Goal: Check status: Check status

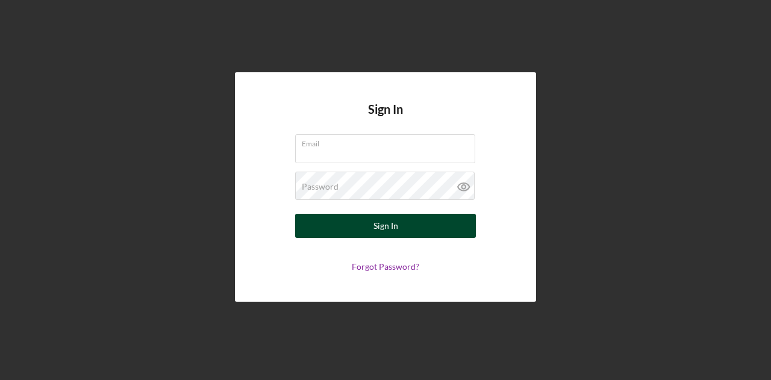
type input "[EMAIL_ADDRESS][DOMAIN_NAME]"
click at [377, 229] on div "Sign In" at bounding box center [386, 226] width 25 height 24
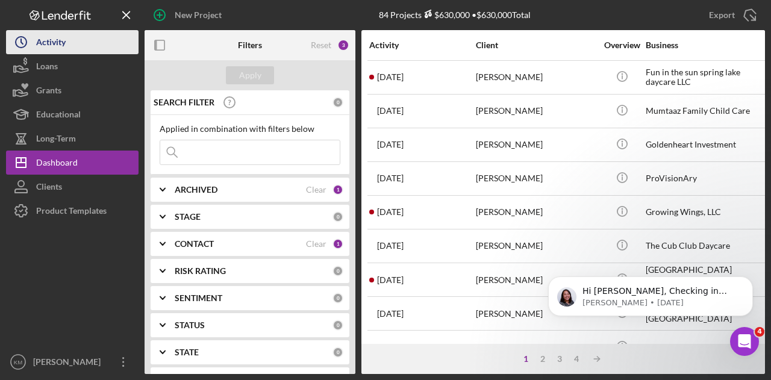
click at [34, 37] on icon "Icon/History" at bounding box center [21, 42] width 30 height 30
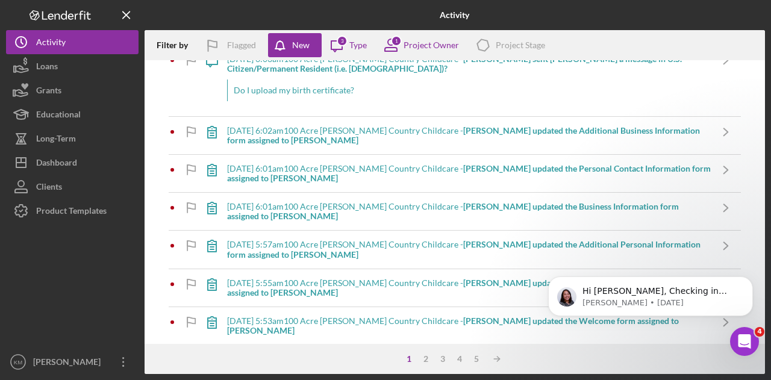
scroll to position [542, 0]
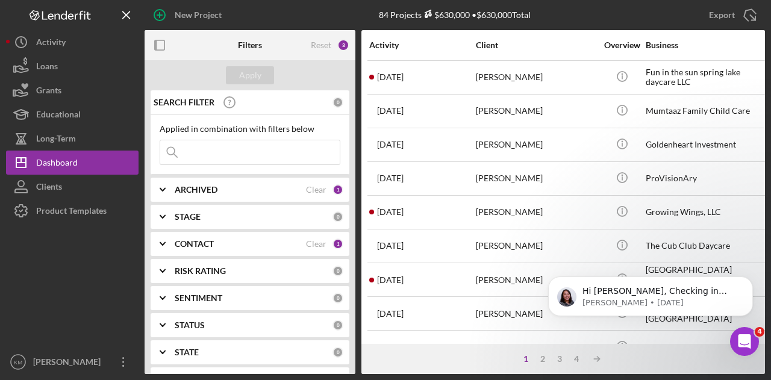
click at [281, 148] on input at bounding box center [250, 152] width 180 height 24
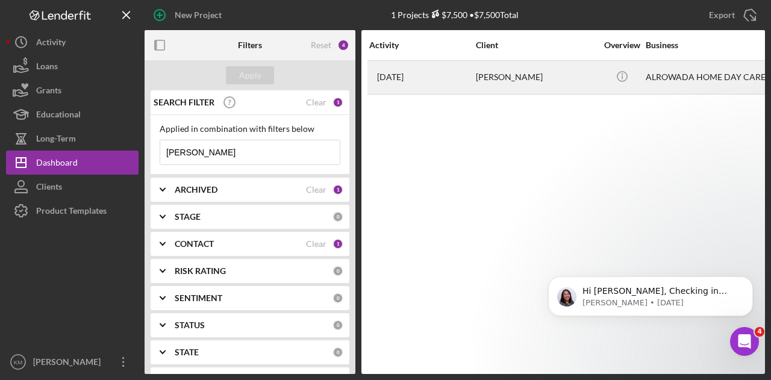
type input "gurey"
click at [516, 84] on div "Hawo Gurey" at bounding box center [536, 77] width 121 height 32
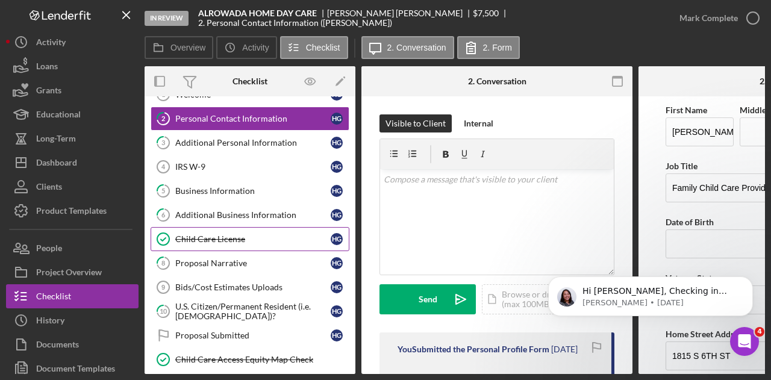
scroll to position [60, 0]
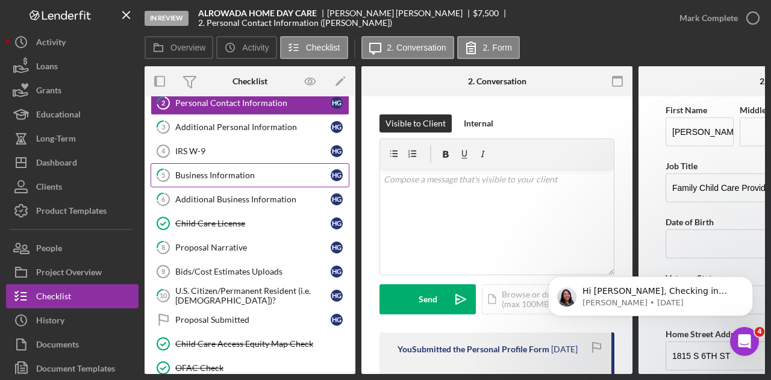
click at [242, 177] on div "Business Information" at bounding box center [252, 176] width 155 height 10
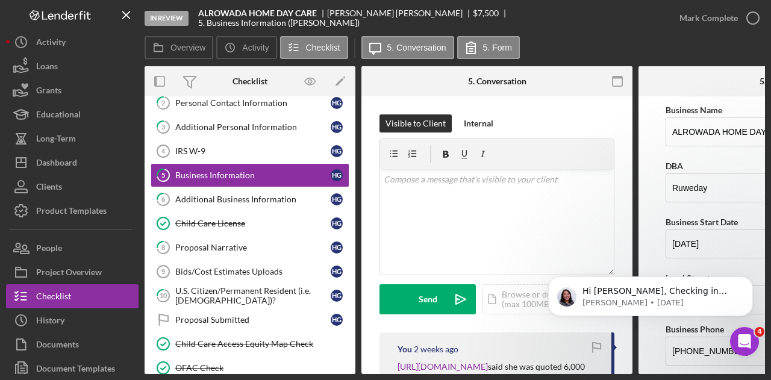
drag, startPoint x: 219, startPoint y: 370, endPoint x: 276, endPoint y: 376, distance: 57.6
click at [276, 376] on div "In Review ALROWADA HOME DAY CARE Hawo Gurey $7,500 $7,500 5. Business Informati…" at bounding box center [385, 190] width 771 height 380
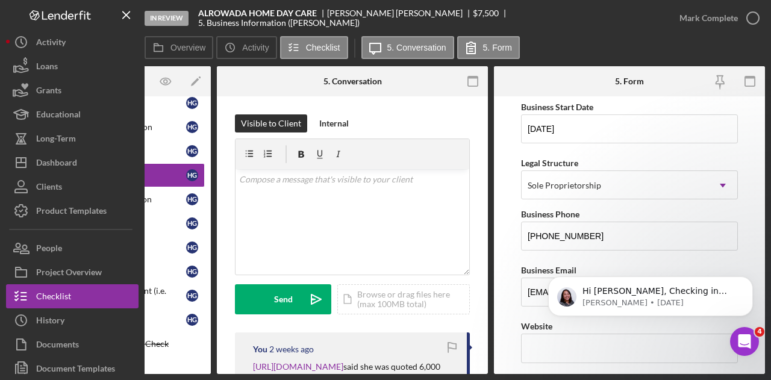
scroll to position [121, 0]
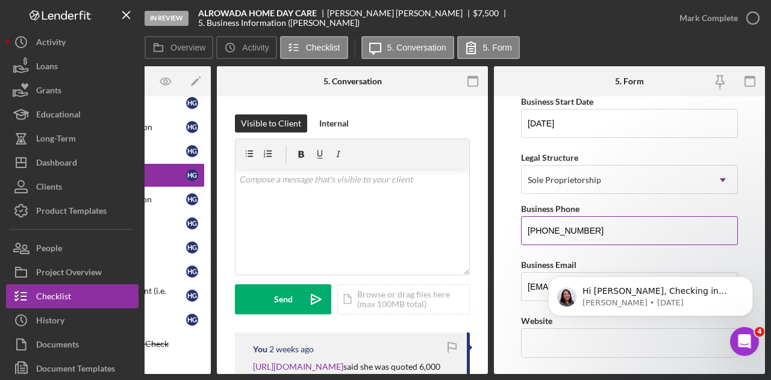
click at [592, 219] on input "(612) 227-5987" at bounding box center [629, 230] width 217 height 29
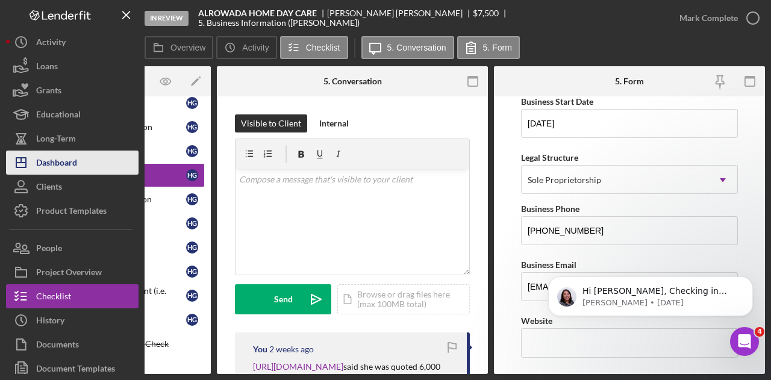
click at [59, 162] on div "Dashboard" at bounding box center [56, 164] width 41 height 27
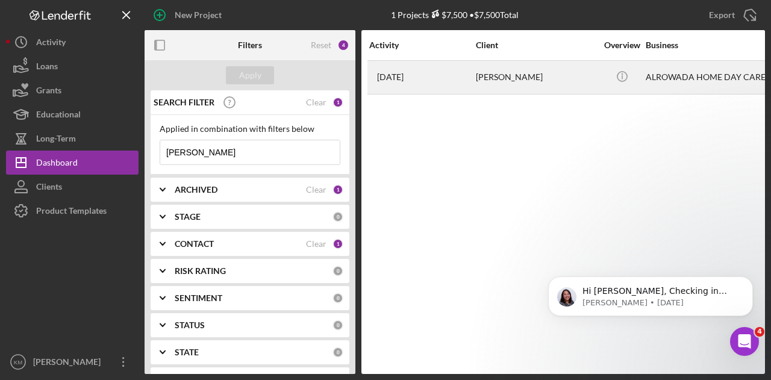
click at [404, 75] on time "[DATE]" at bounding box center [390, 77] width 27 height 10
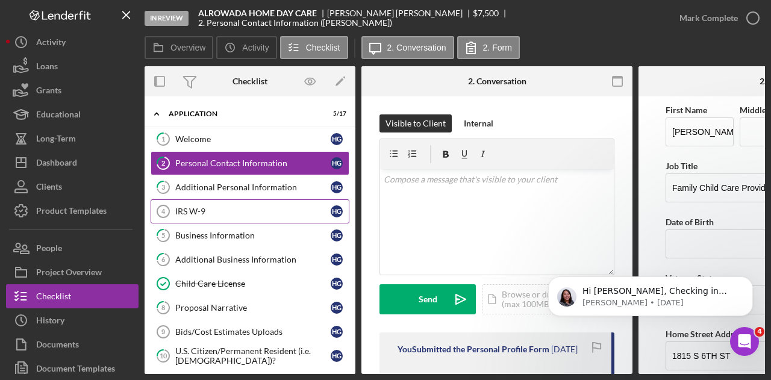
click at [212, 209] on div "IRS W-9" at bounding box center [252, 212] width 155 height 10
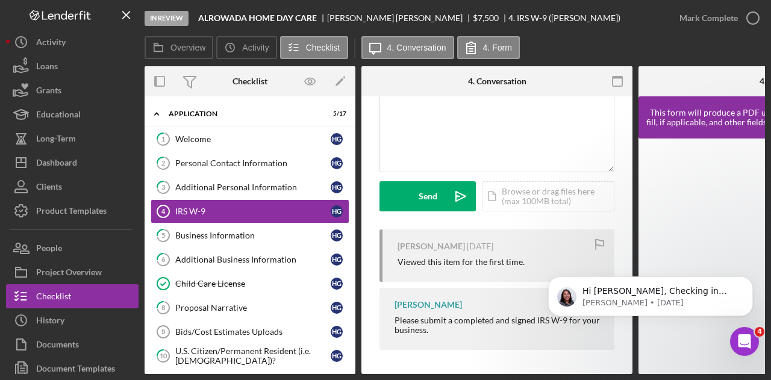
scroll to position [0, 145]
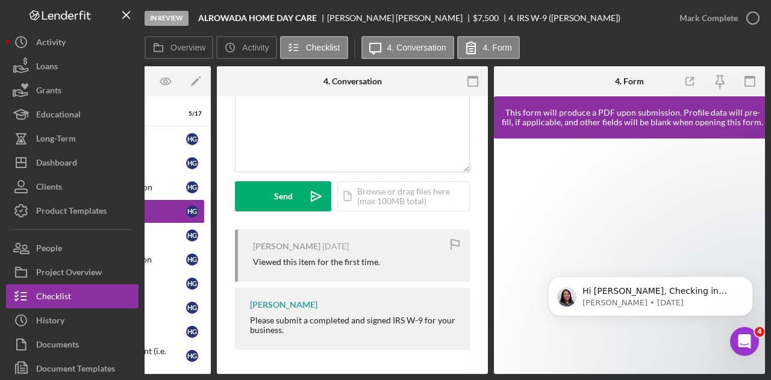
click at [553, 263] on body "Hi Katie, Checking in again to see if you are able to open the link now, or if …" at bounding box center [650, 299] width 231 height 87
click at [753, 280] on button "Dismiss notification" at bounding box center [750, 280] width 16 height 16
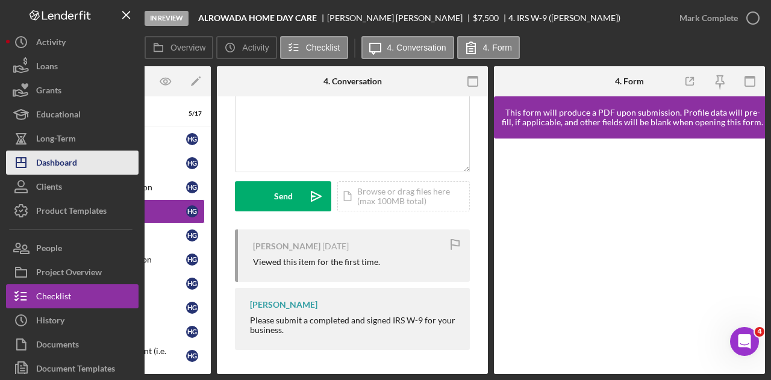
click at [60, 167] on div "Dashboard" at bounding box center [56, 164] width 41 height 27
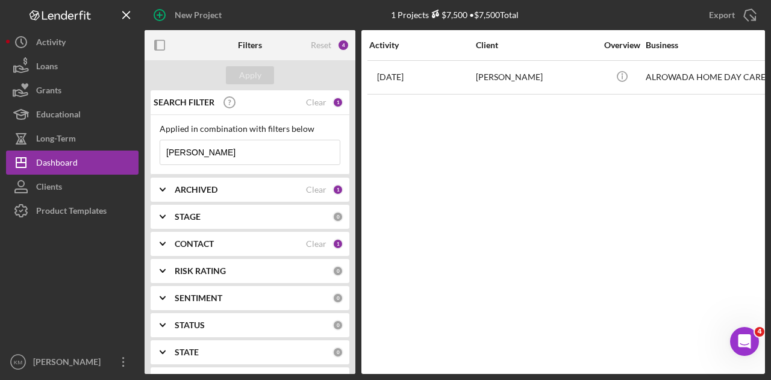
click at [174, 154] on input "gurey" at bounding box center [250, 152] width 180 height 24
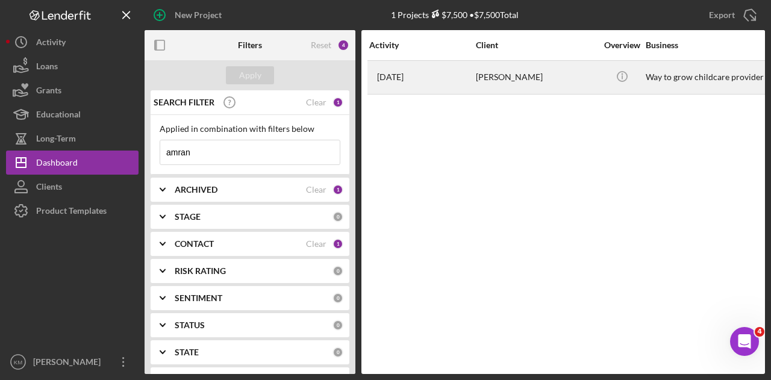
type input "amran"
click at [447, 75] on div "2 months ago Amran Mohomed" at bounding box center [421, 77] width 105 height 32
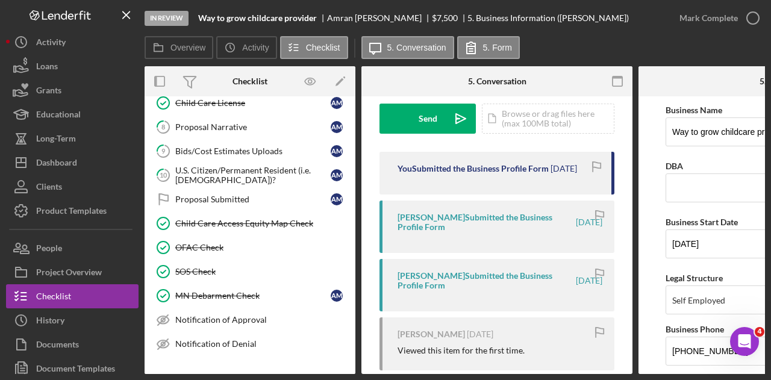
scroll to position [362, 0]
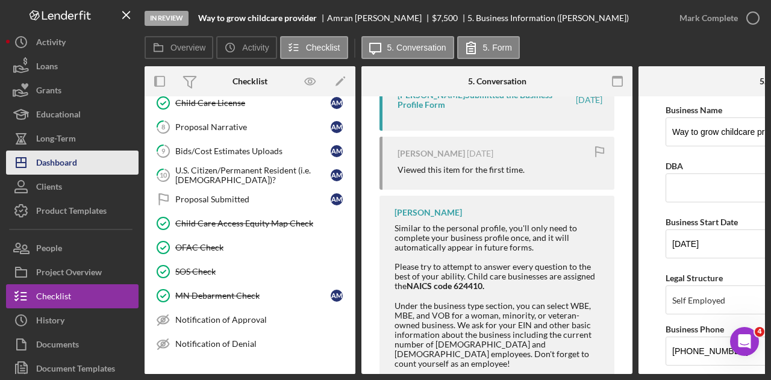
click at [52, 154] on div "Dashboard" at bounding box center [56, 164] width 41 height 27
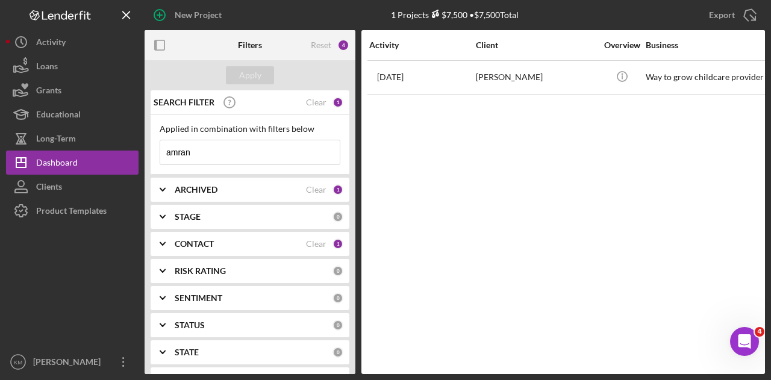
click at [276, 148] on input "amran" at bounding box center [250, 152] width 180 height 24
click at [275, 148] on input "amran" at bounding box center [250, 152] width 180 height 24
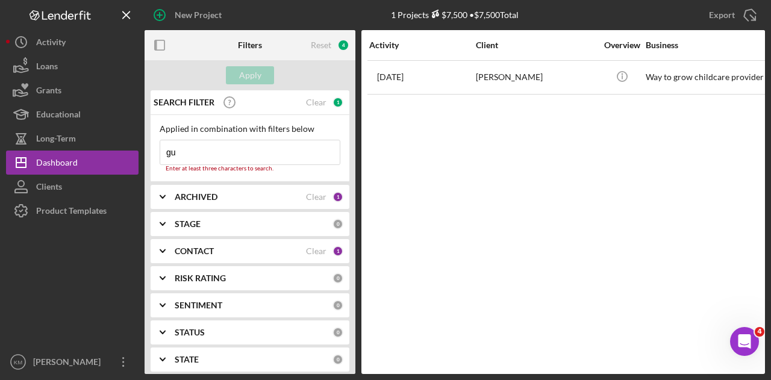
type input "gurey"
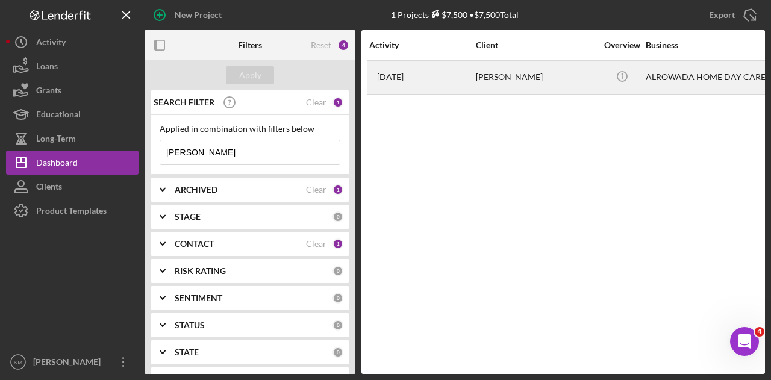
click at [395, 88] on div "2 months ago Hawo Gurey" at bounding box center [421, 77] width 105 height 32
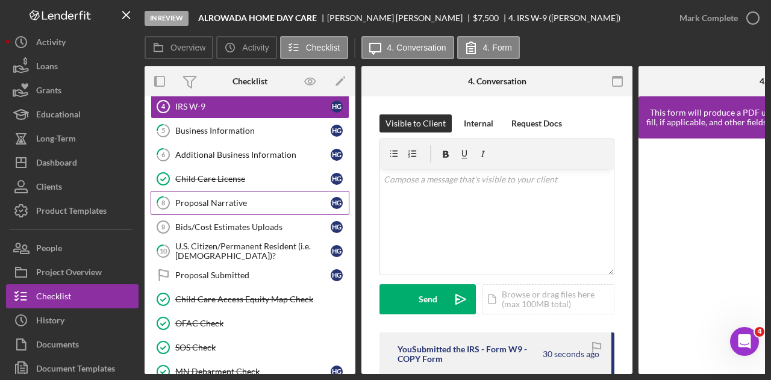
scroll to position [105, 0]
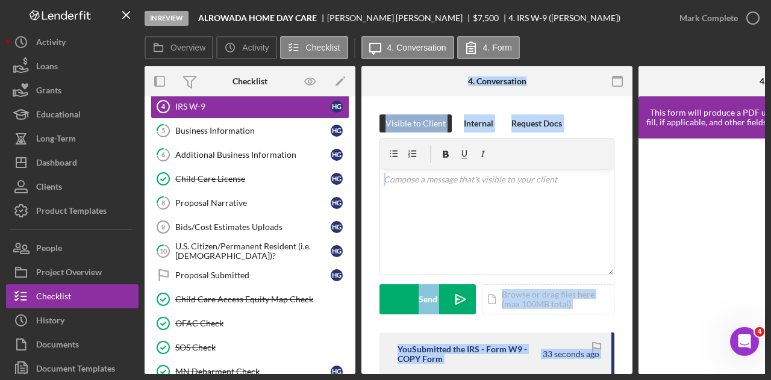
drag, startPoint x: 346, startPoint y: 379, endPoint x: 381, endPoint y: 374, distance: 35.4
click at [382, 377] on div "In Review ALROWADA HOME DAY CARE Hawo Gurey $7,500 $7,500 4. IRS W-9 (Hawo G.) …" at bounding box center [385, 190] width 771 height 380
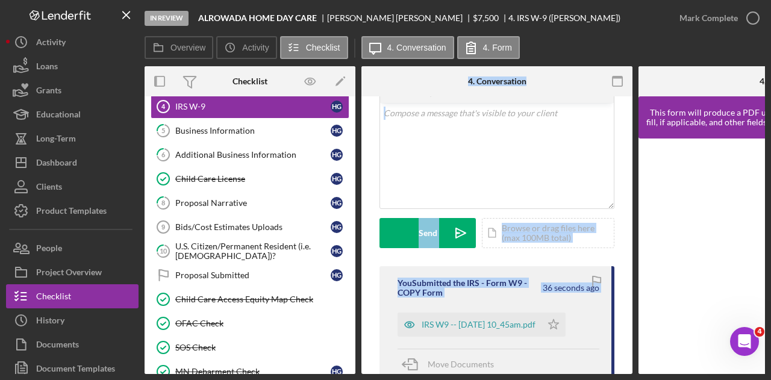
scroll to position [121, 0]
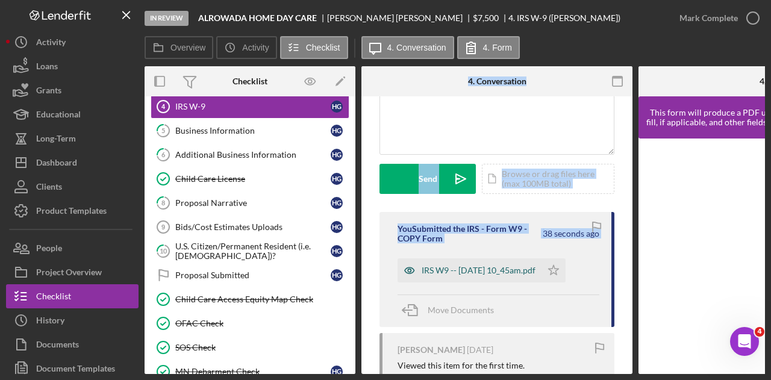
click at [531, 273] on div "IRS W9 -- 2025-09-22 10_45am.pdf" at bounding box center [479, 271] width 114 height 10
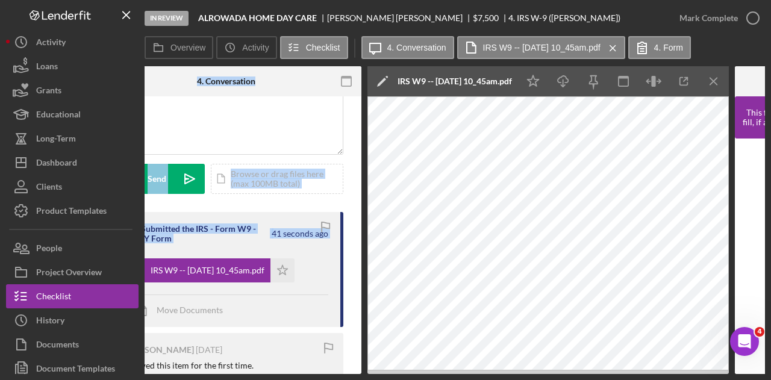
scroll to position [0, 294]
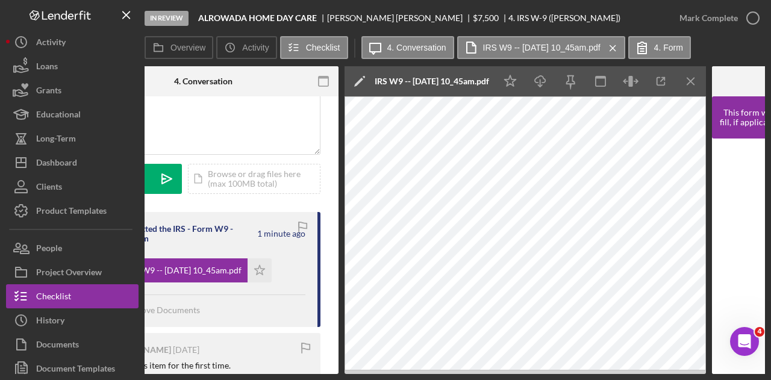
drag, startPoint x: 335, startPoint y: 377, endPoint x: 310, endPoint y: 375, distance: 25.3
click at [310, 375] on div "In Review ALROWADA HOME DAY CARE Hawo Gurey $7,500 $7,500 4. IRS W-9 (Hawo G.) …" at bounding box center [385, 190] width 771 height 380
drag, startPoint x: 329, startPoint y: 375, endPoint x: 306, endPoint y: 375, distance: 22.9
click at [306, 375] on div "In Review ALROWADA HOME DAY CARE Hawo Gurey $7,500 $7,500 4. IRS W-9 (Hawo G.) …" at bounding box center [385, 190] width 771 height 380
click at [683, 87] on icon "Icon/Menu Close" at bounding box center [691, 81] width 27 height 27
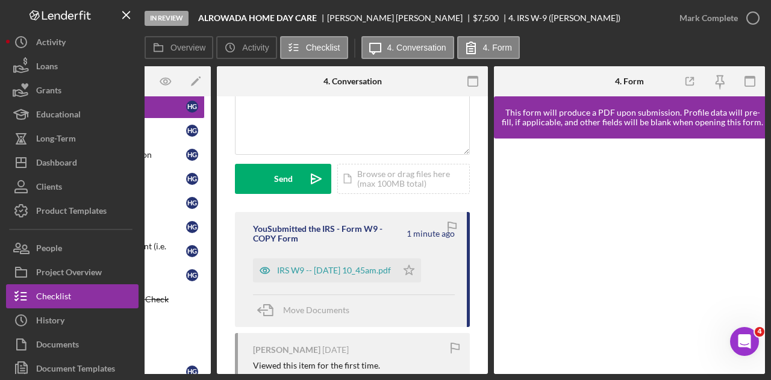
scroll to position [0, 145]
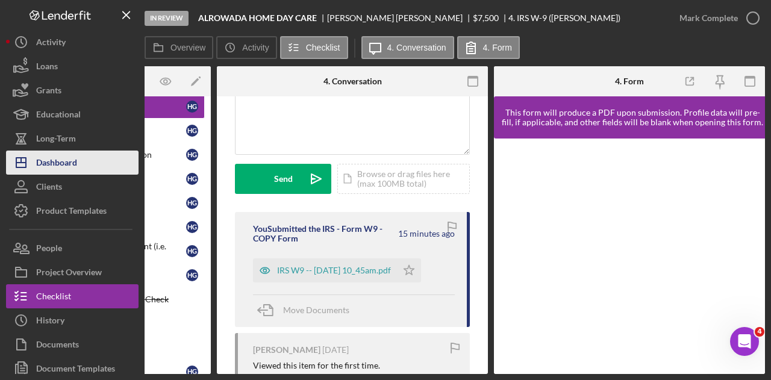
click at [82, 162] on button "Icon/Dashboard Dashboard" at bounding box center [72, 163] width 133 height 24
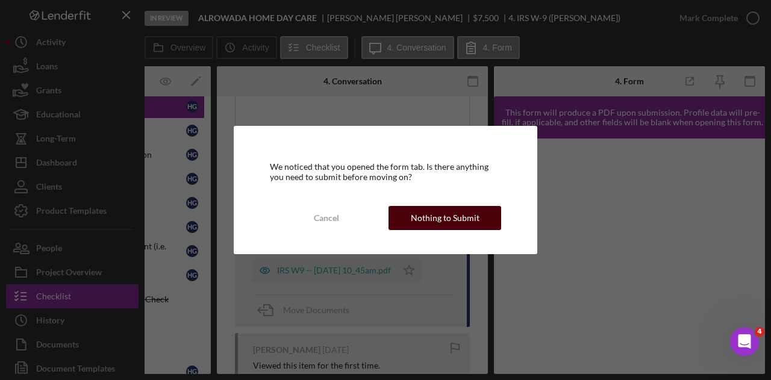
click at [439, 219] on div "Nothing to Submit" at bounding box center [445, 218] width 69 height 24
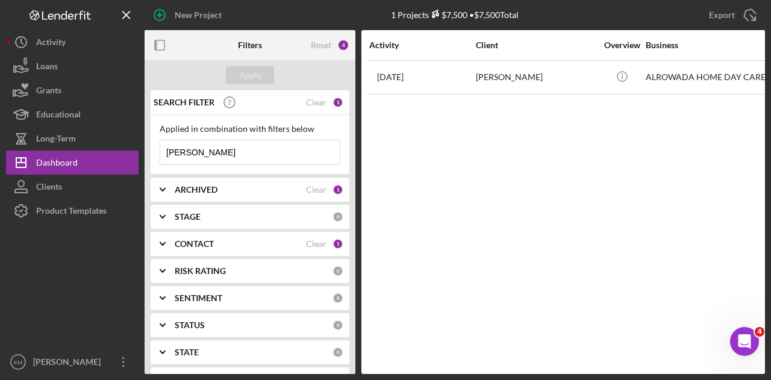
click at [227, 155] on input "gurey" at bounding box center [250, 152] width 180 height 24
click at [227, 154] on input "gurey" at bounding box center [250, 152] width 180 height 24
